Goal: Find specific page/section: Find specific page/section

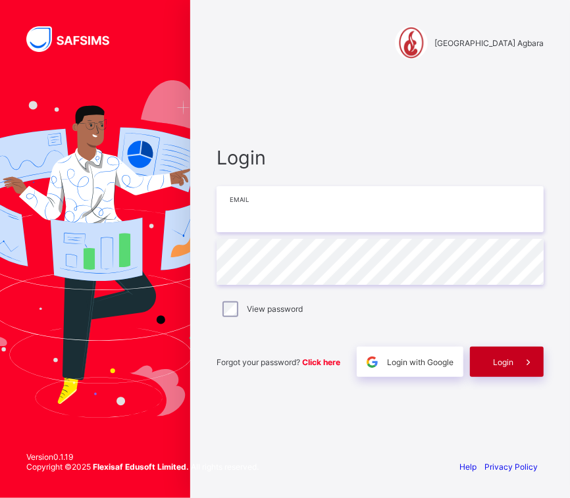
type input "**********"
click at [446, 356] on div "Login" at bounding box center [507, 362] width 74 height 30
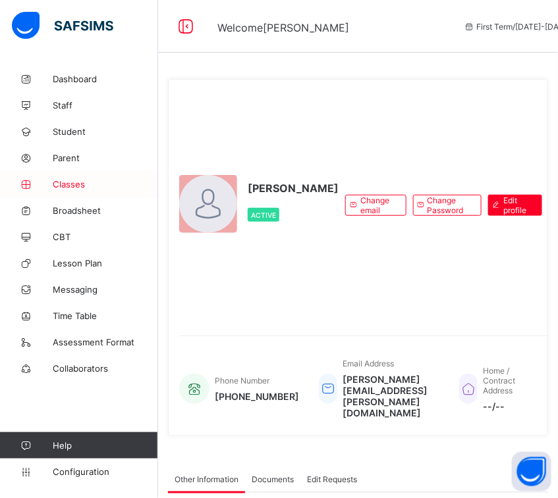
click at [78, 186] on span "Classes" at bounding box center [105, 184] width 105 height 11
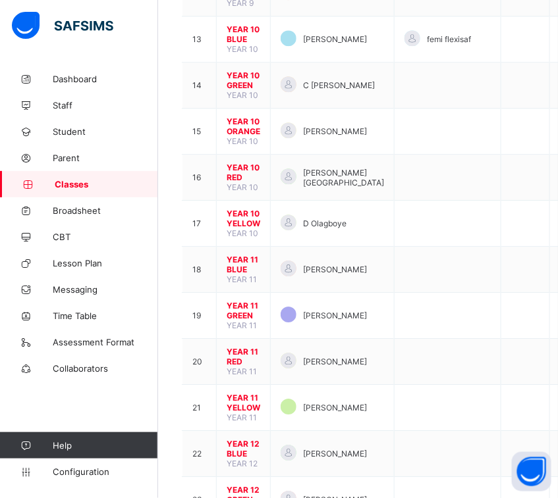
scroll to position [736, 0]
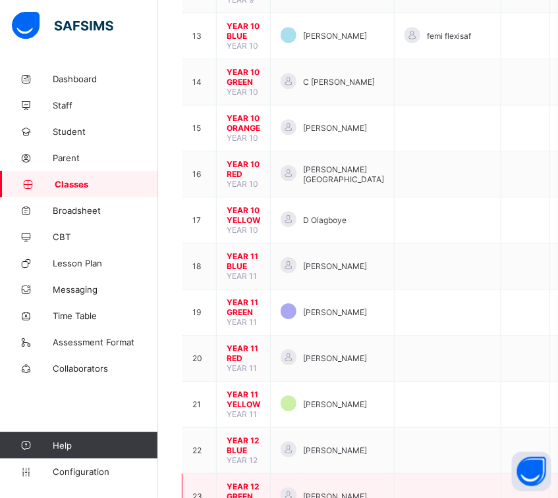
click at [245, 398] on span "YEAR 12 GREEN" at bounding box center [244, 492] width 34 height 20
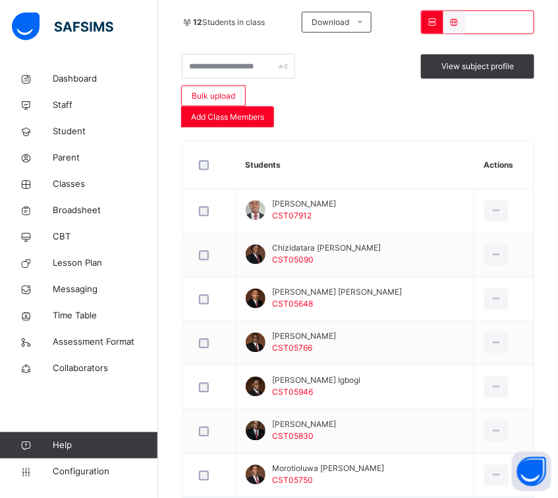
scroll to position [379, 0]
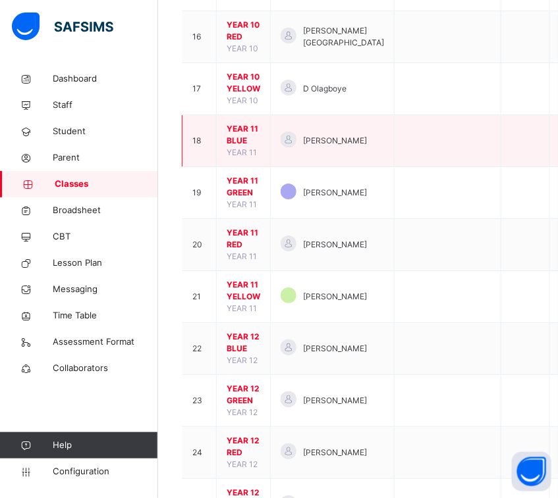
scroll to position [1038, 0]
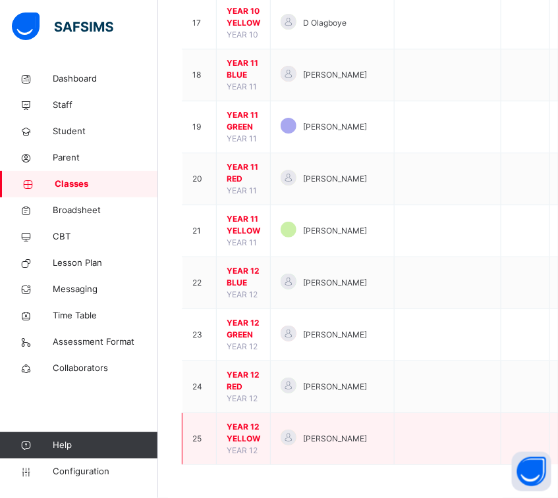
click at [242, 398] on span "YEAR 12 YELLOW" at bounding box center [244, 433] width 34 height 24
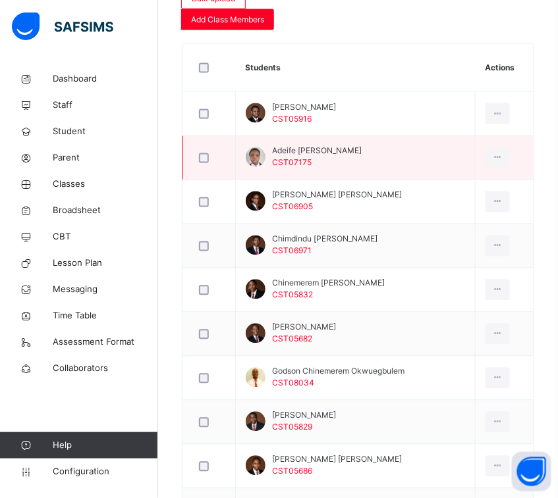
scroll to position [427, 0]
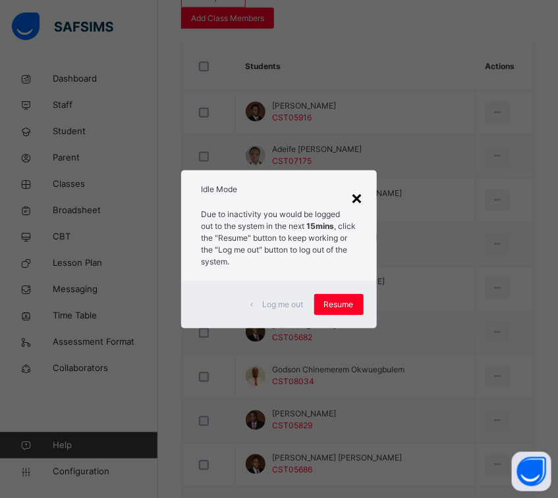
click at [356, 196] on div "×" at bounding box center [357, 198] width 13 height 28
